Goal: Navigation & Orientation: Find specific page/section

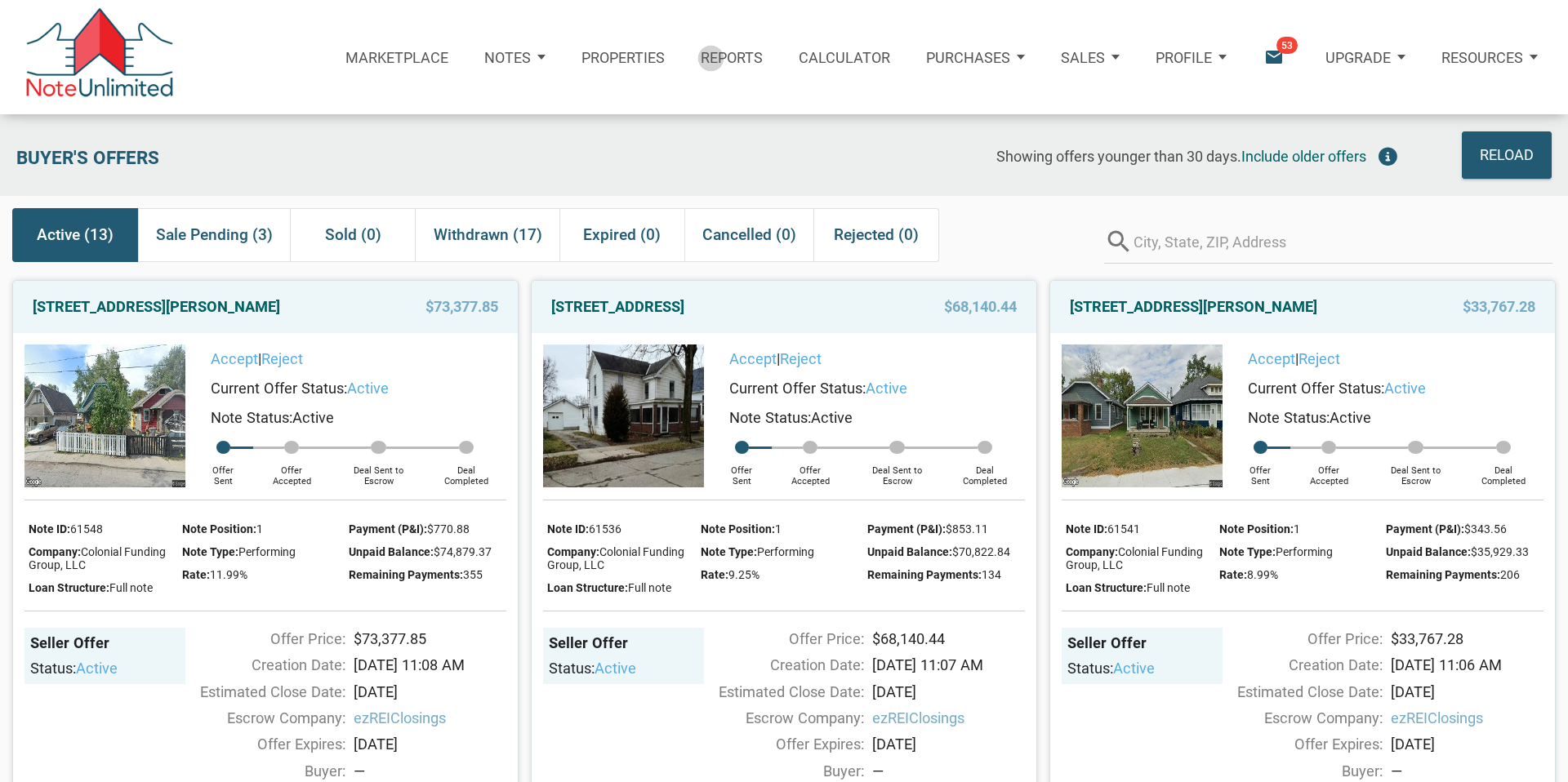
click at [713, 58] on p "Reports" at bounding box center [731, 57] width 62 height 17
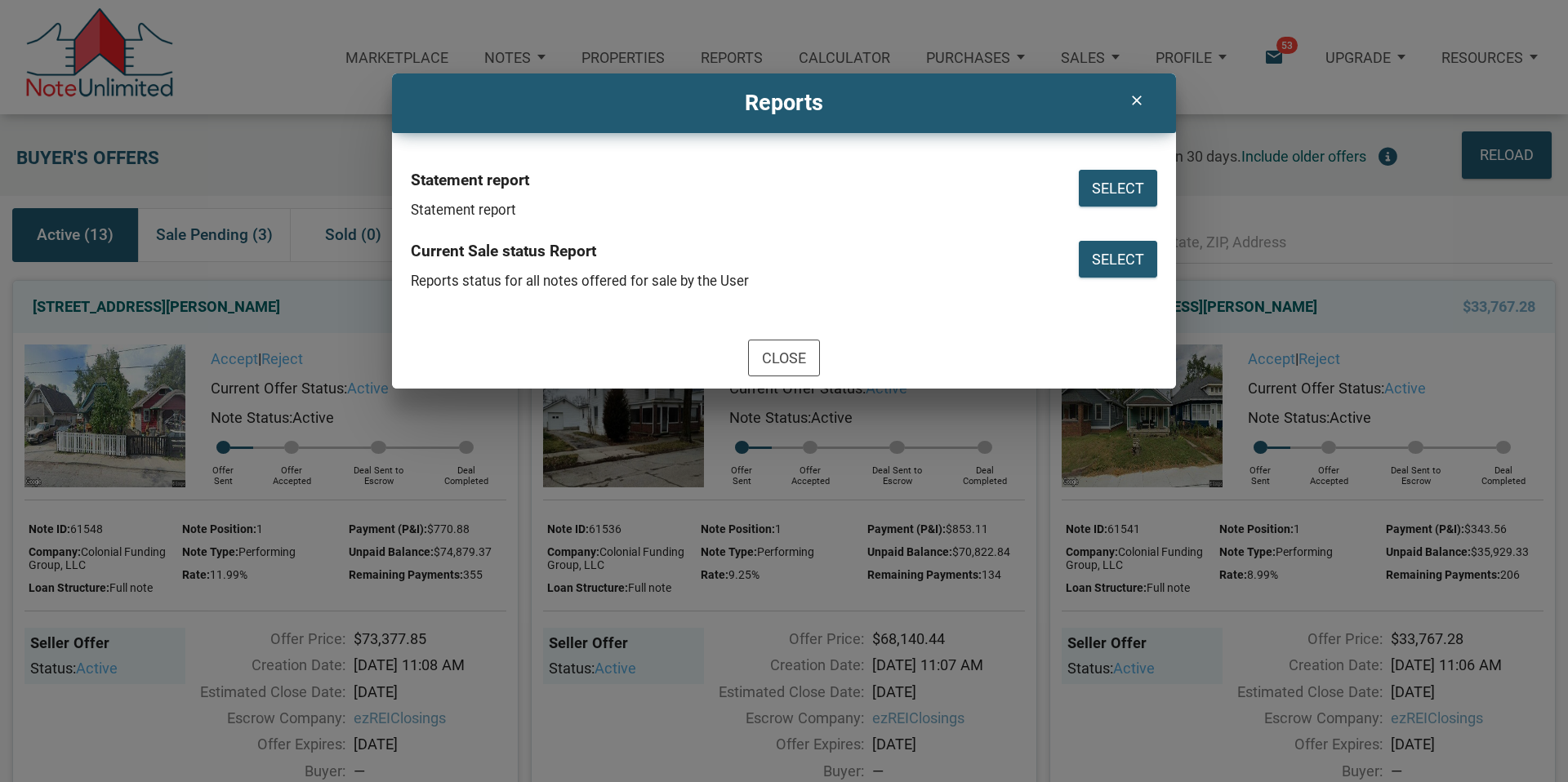
click at [1135, 95] on icon "clear" at bounding box center [1135, 100] width 20 height 16
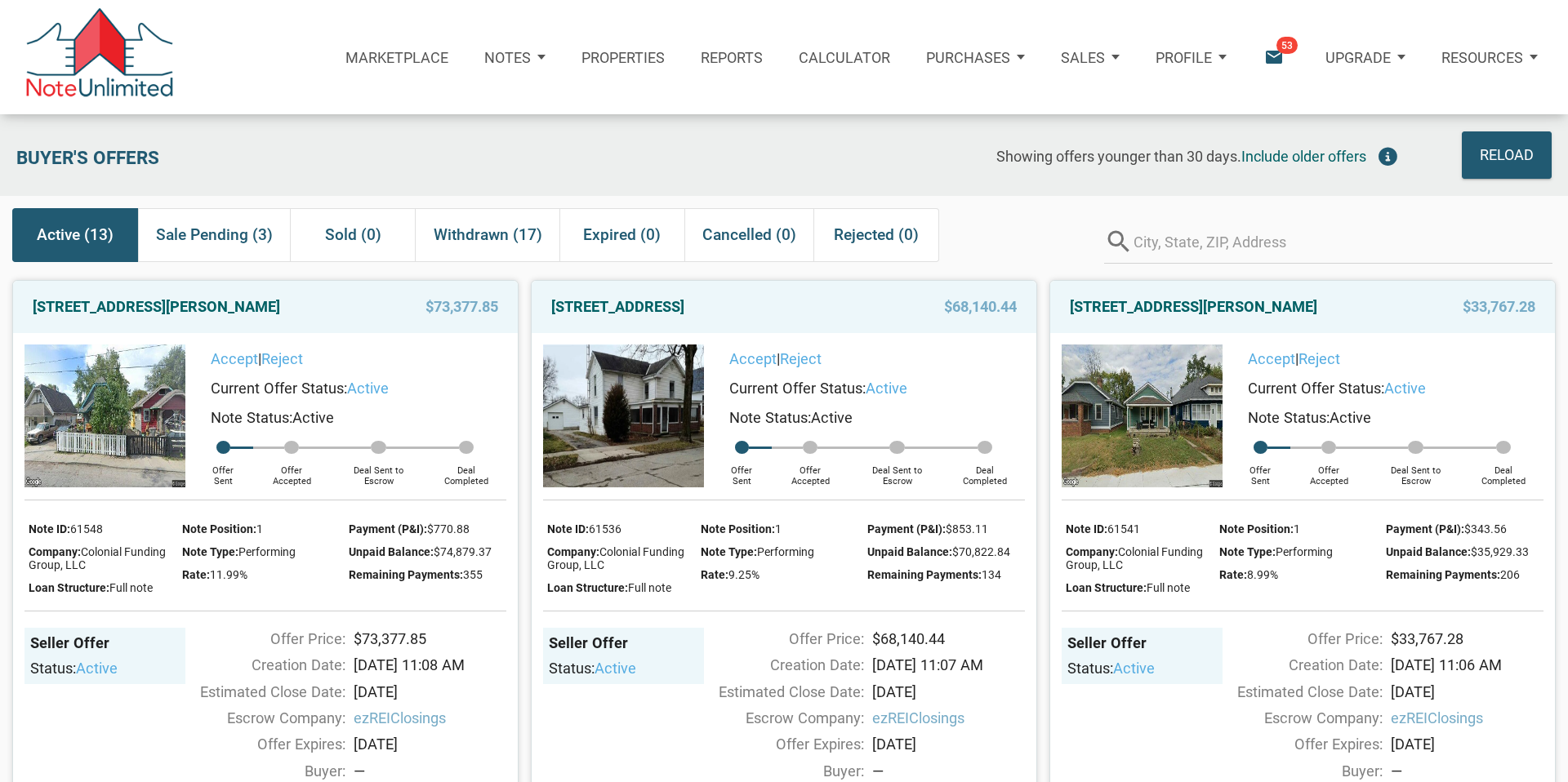
click at [1474, 59] on p "Resources" at bounding box center [1482, 57] width 82 height 17
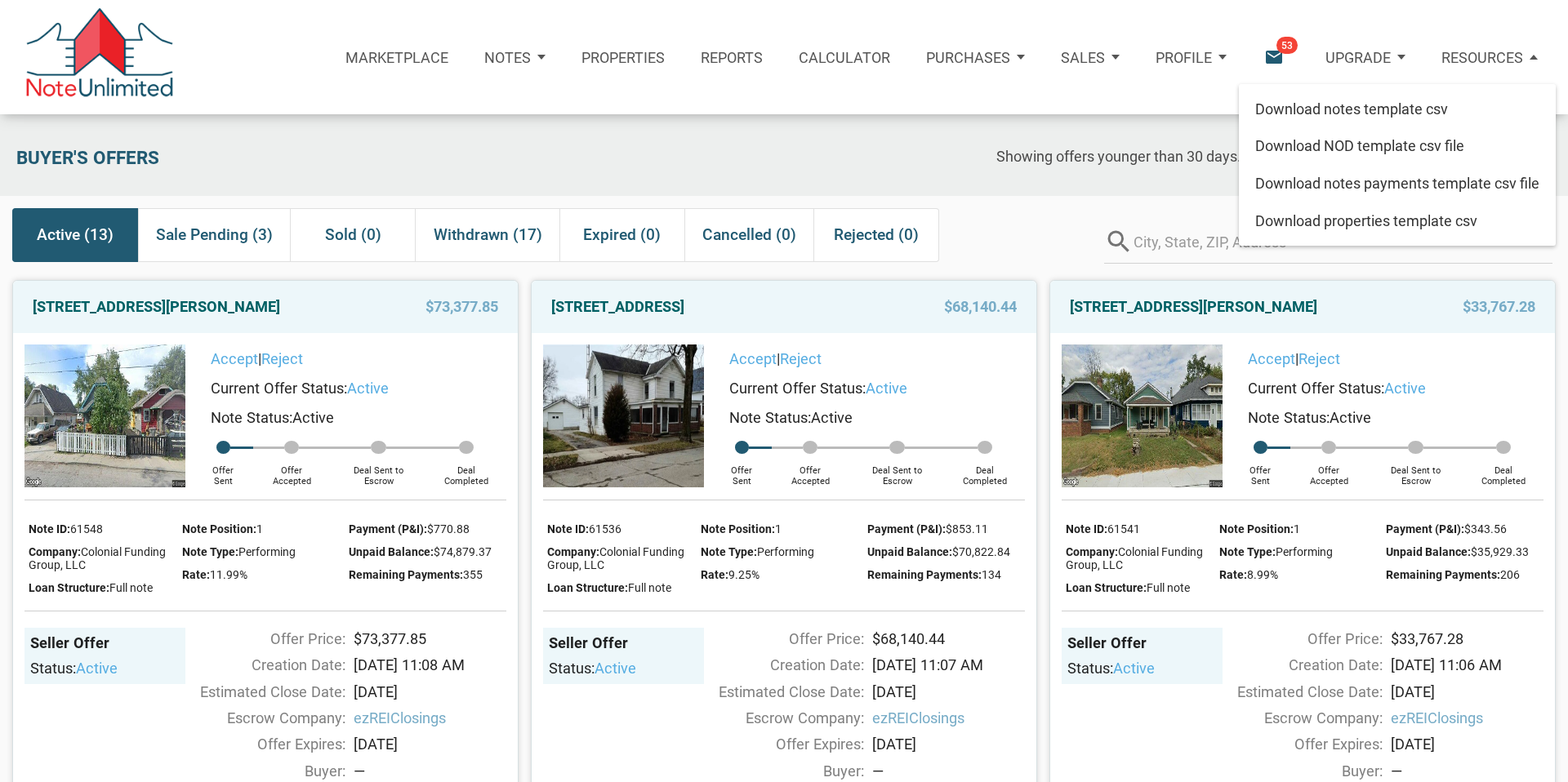
drag, startPoint x: 850, startPoint y: 58, endPoint x: 1508, endPoint y: 52, distance: 658.0
click at [850, 58] on p "Calculator" at bounding box center [844, 57] width 91 height 17
click at [1524, 52] on div "Resources" at bounding box center [1489, 57] width 132 height 59
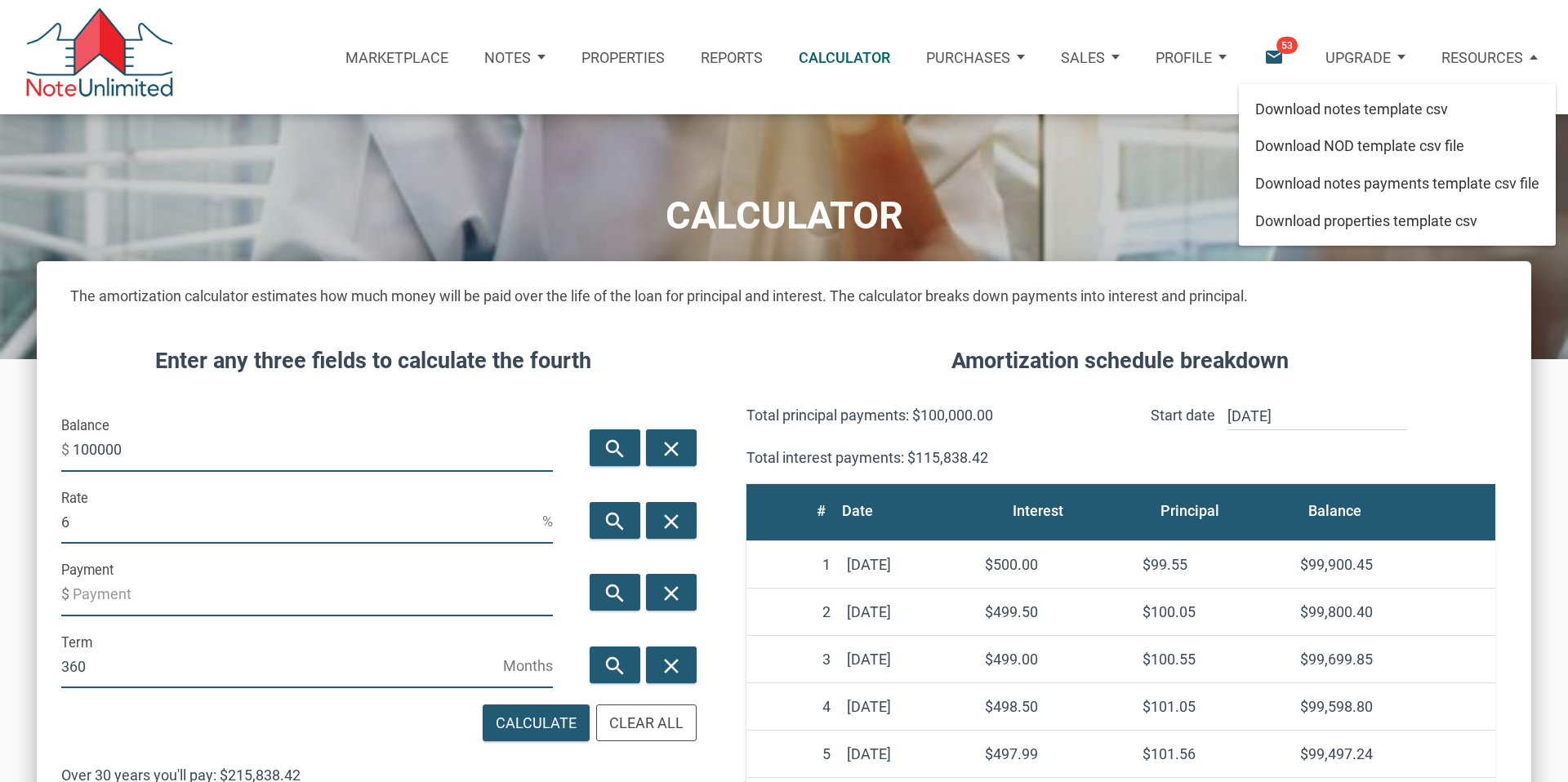
drag, startPoint x: 1534, startPoint y: 52, endPoint x: 1137, endPoint y: 161, distance: 411.7
click at [1534, 52] on div "Resources" at bounding box center [1489, 57] width 132 height 59
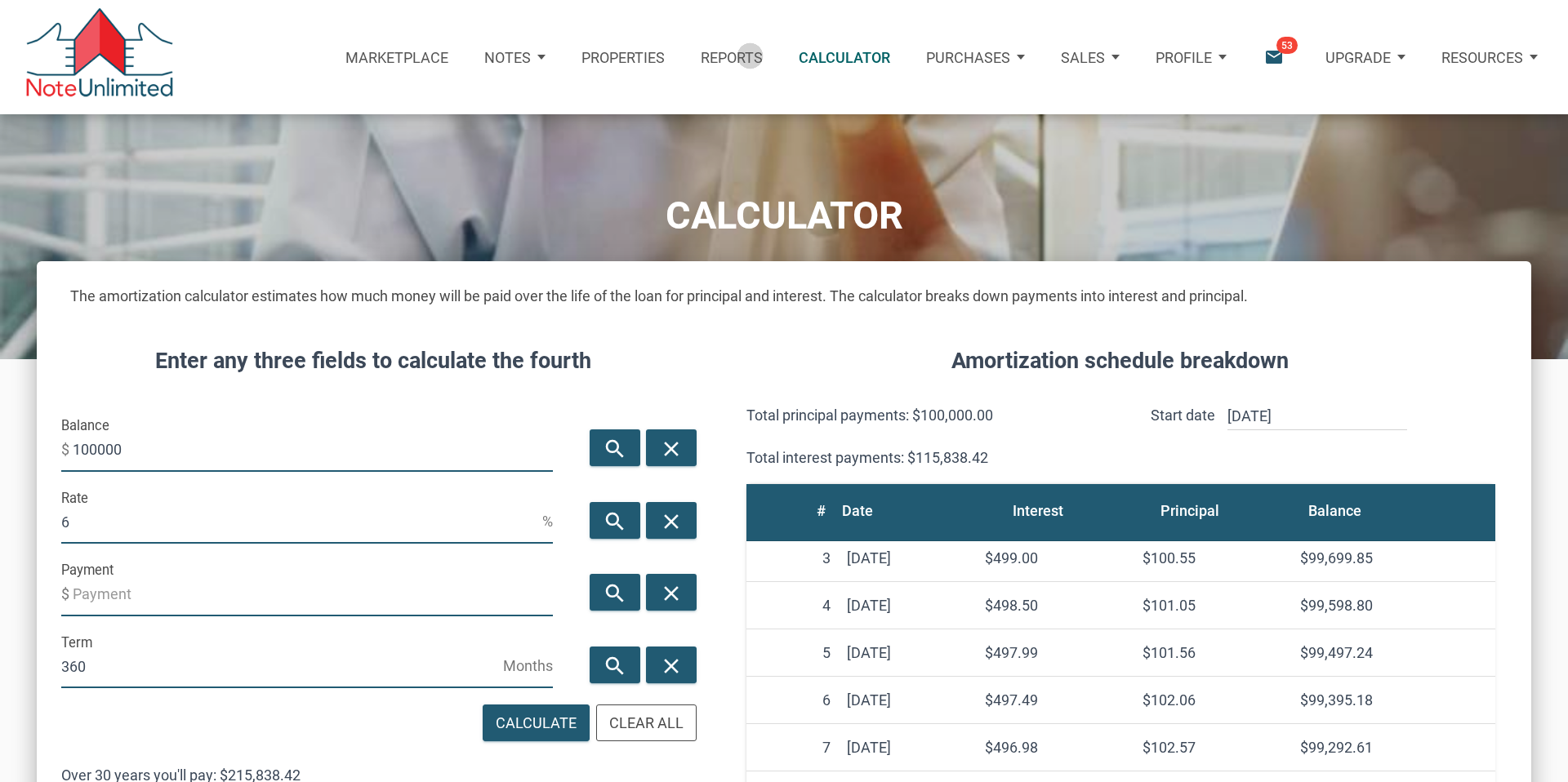
click at [752, 55] on p "Reports" at bounding box center [731, 57] width 62 height 17
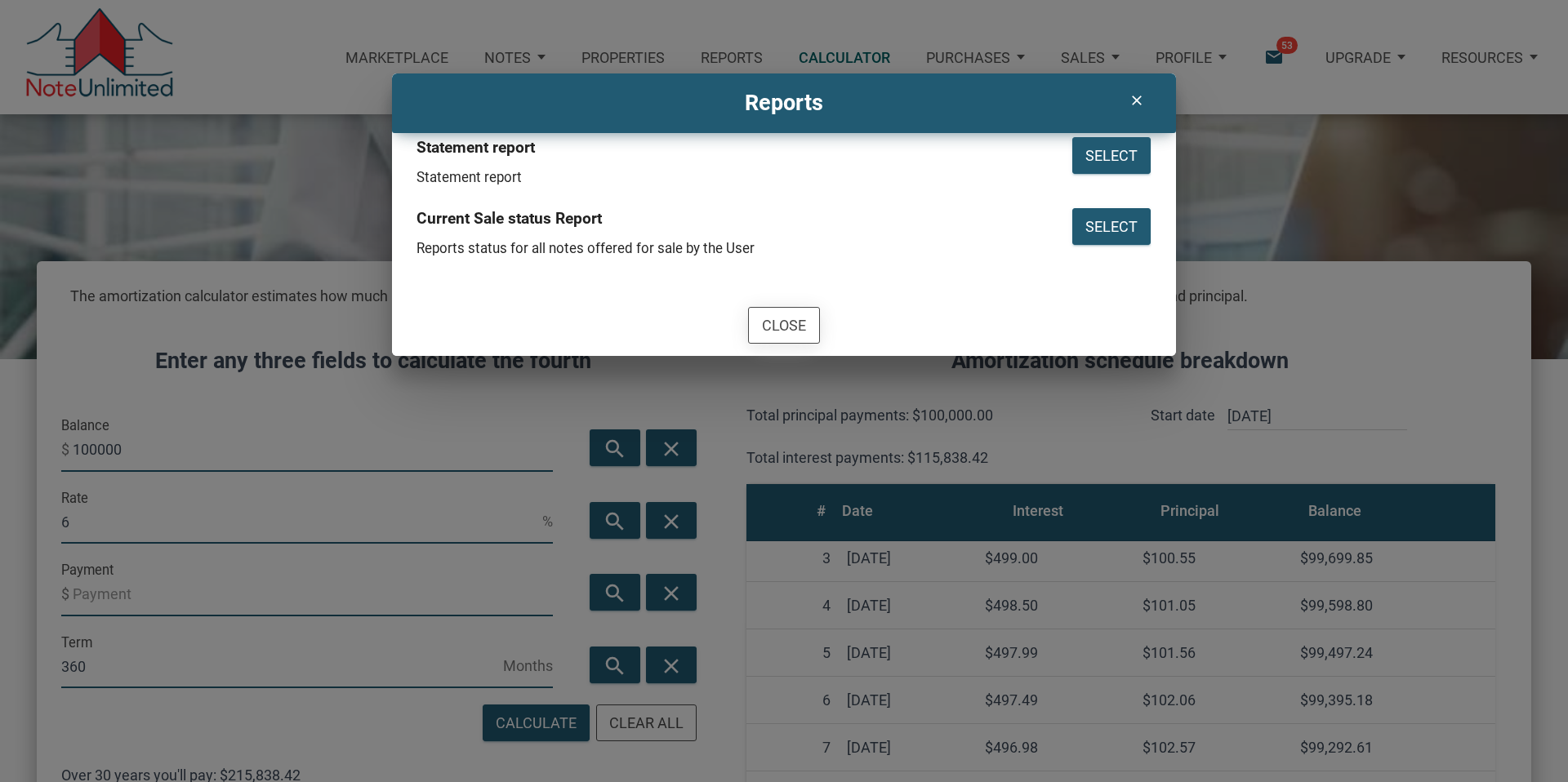
click at [775, 325] on div "Close" at bounding box center [784, 326] width 44 height 22
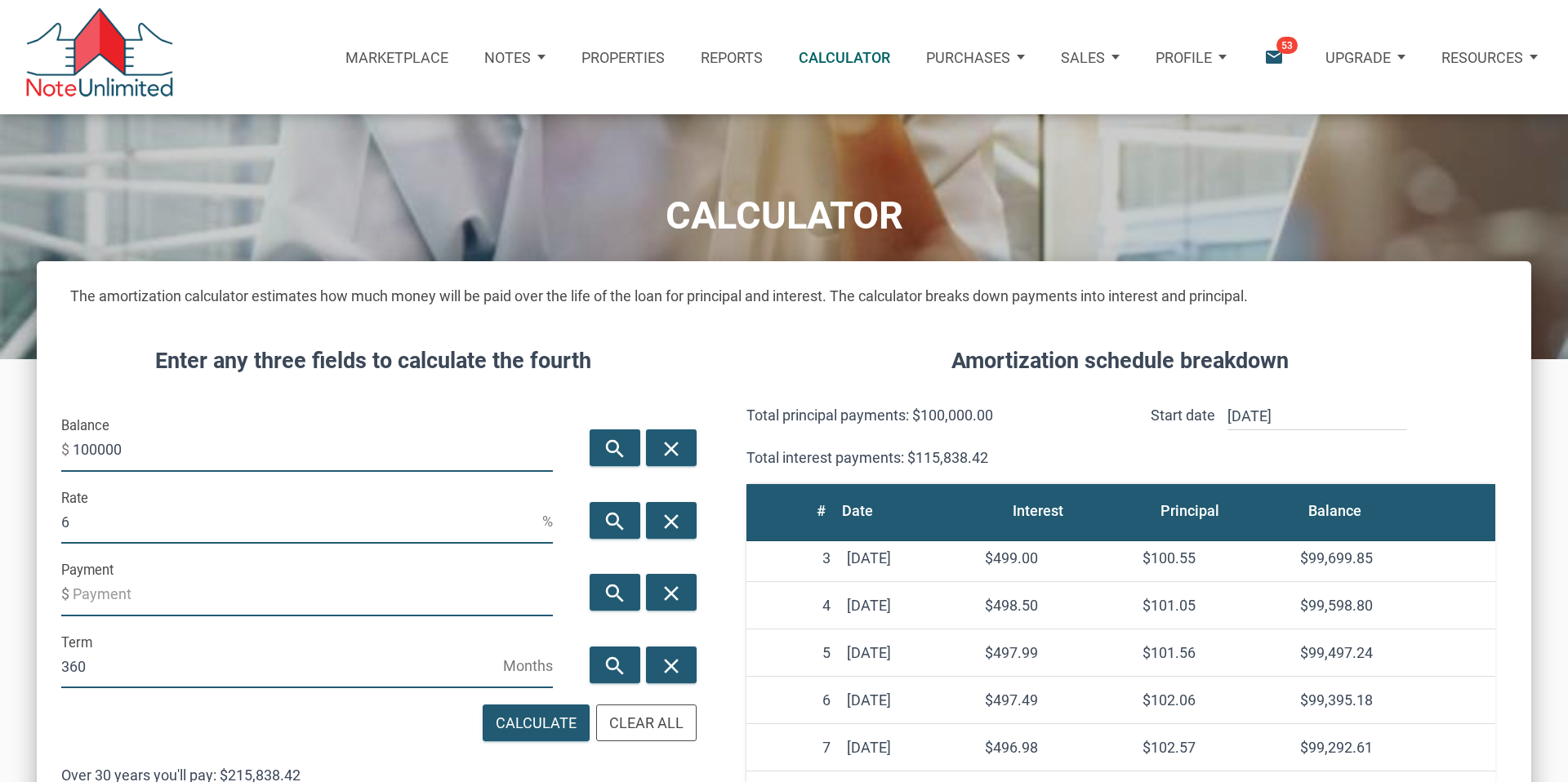
click at [505, 58] on p "Notes" at bounding box center [508, 57] width 47 height 17
click at [469, 49] on div "Notes" at bounding box center [515, 57] width 97 height 59
click at [536, 56] on div "Notes" at bounding box center [515, 57] width 97 height 59
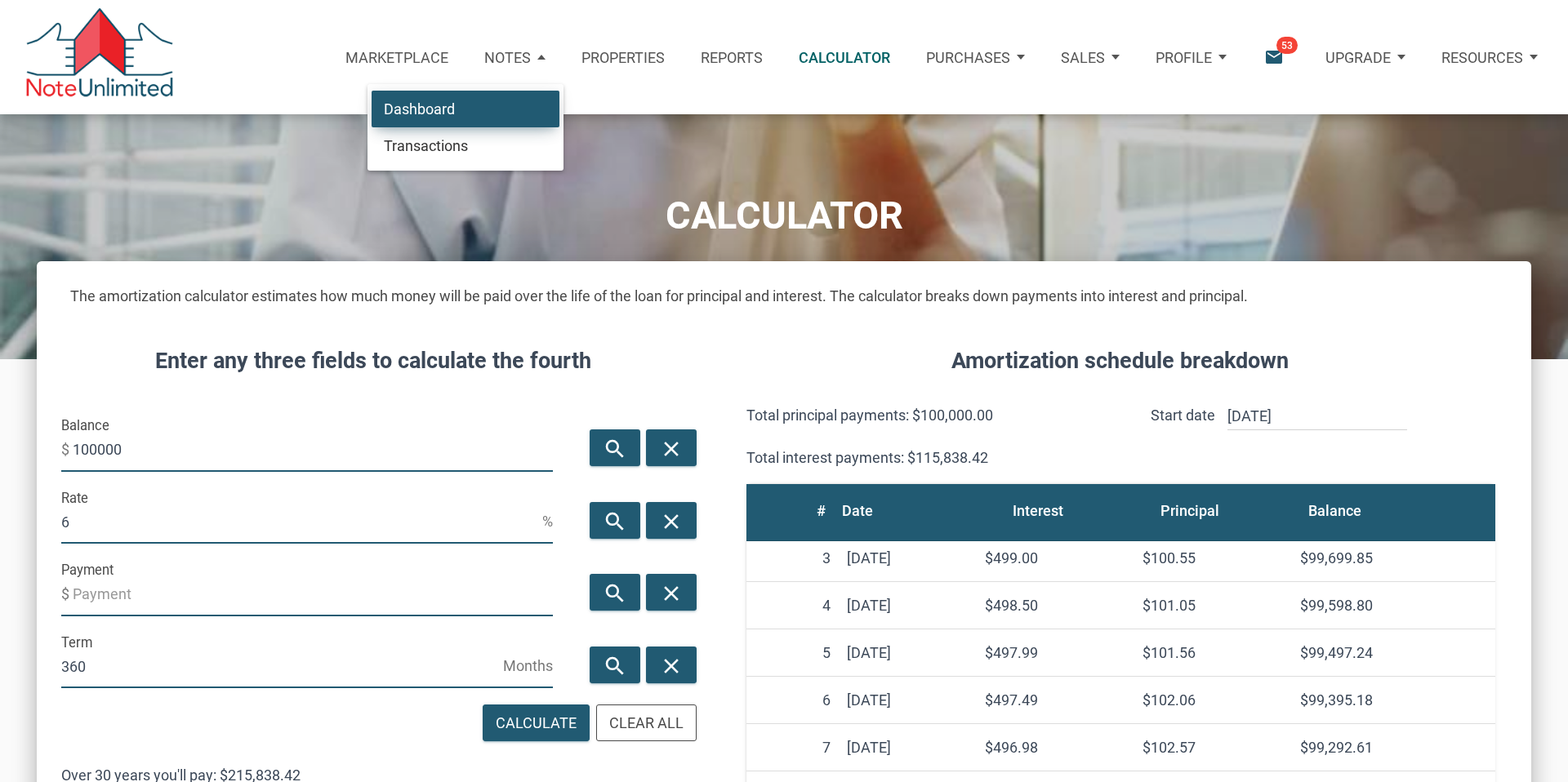
click at [465, 106] on link "Dashboard" at bounding box center [466, 108] width 188 height 38
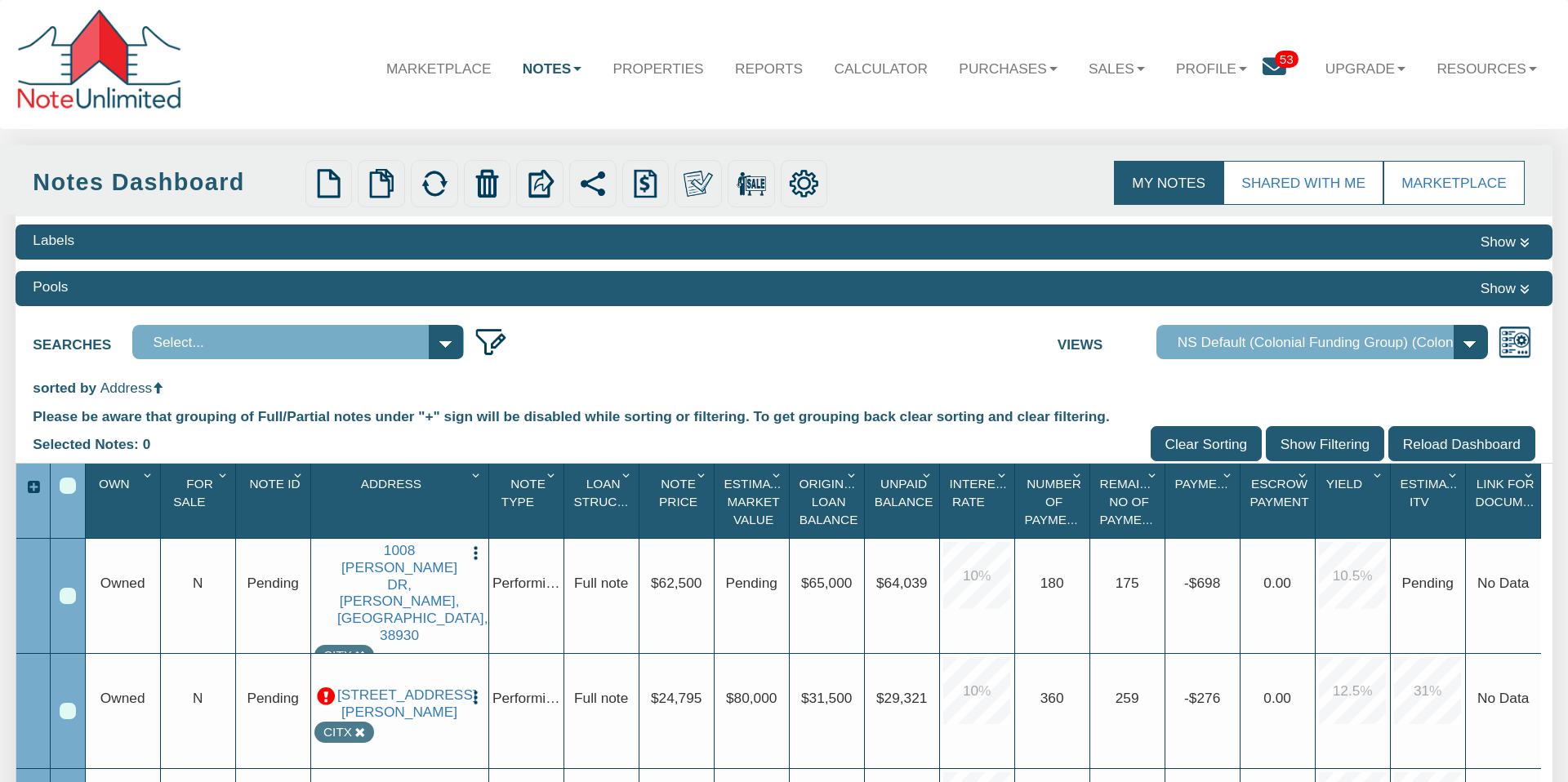
click at [1210, 446] on input "Clear Sorting" at bounding box center [1206, 443] width 112 height 34
